Goal: Information Seeking & Learning: Learn about a topic

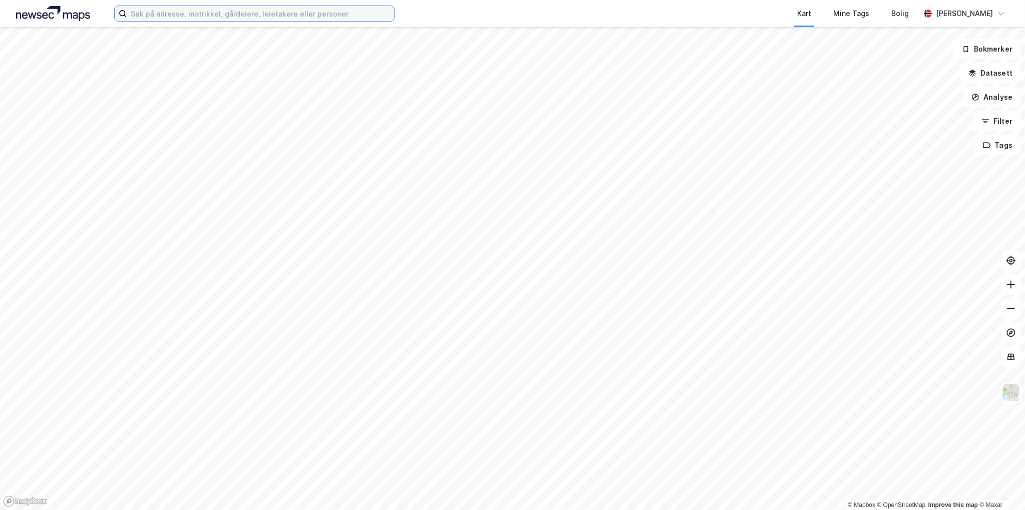
click at [259, 17] on input at bounding box center [260, 13] width 267 height 15
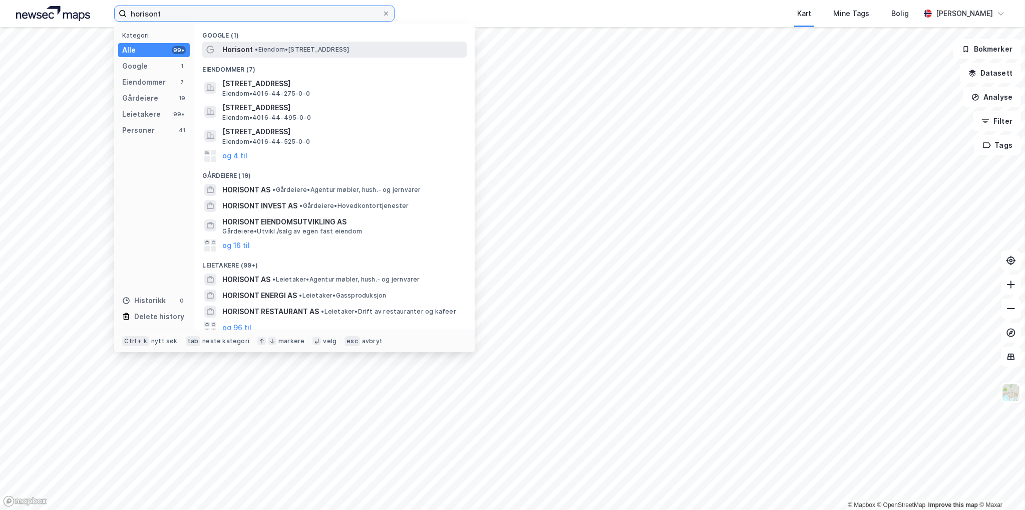
type input "horisont"
click at [331, 47] on span "• Eiendom • [STREET_ADDRESS]" at bounding box center [302, 50] width 94 height 8
